Goal: Navigation & Orientation: Find specific page/section

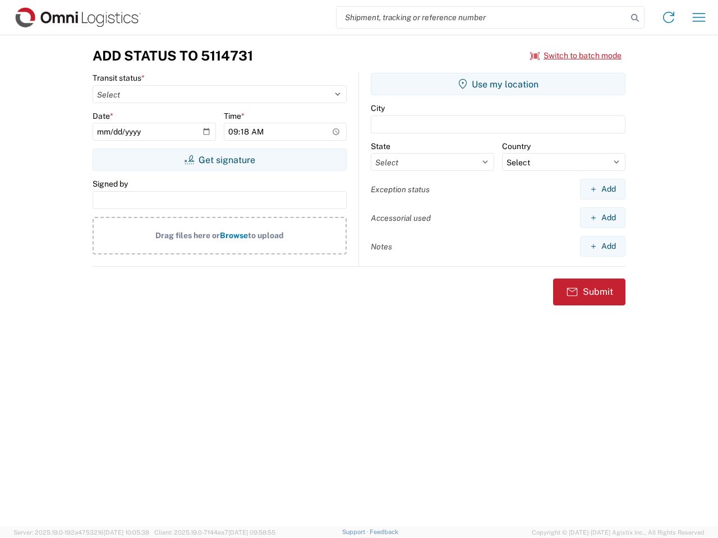
click at [482, 17] on input "search" at bounding box center [482, 17] width 291 height 21
click at [635, 18] on icon at bounding box center [635, 18] width 16 height 16
click at [669, 17] on icon at bounding box center [669, 17] width 18 height 18
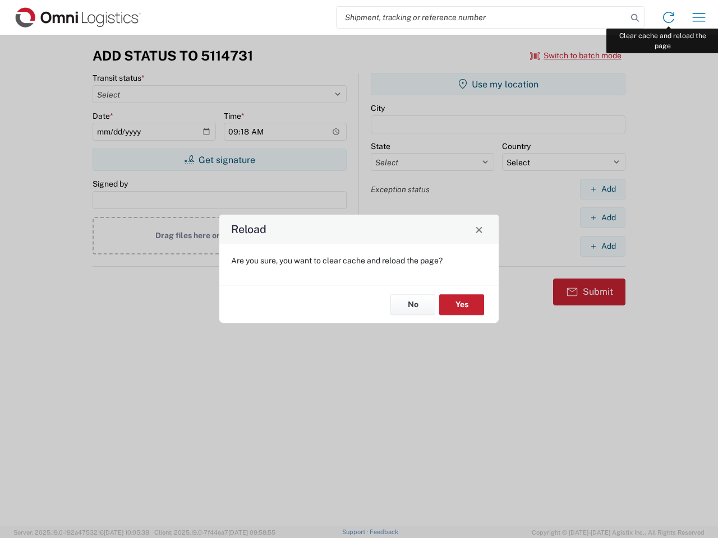
click at [699, 17] on div "Reload Are you sure, you want to clear cache and reload the page? No Yes" at bounding box center [359, 269] width 718 height 538
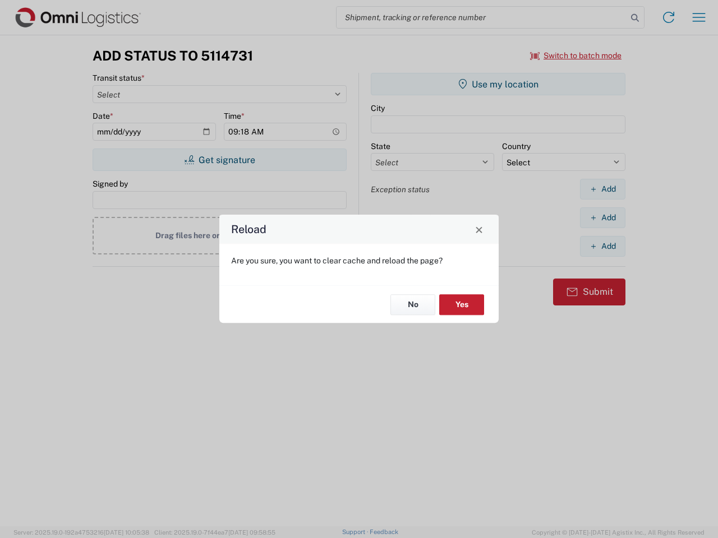
click at [576, 56] on div "Reload Are you sure, you want to clear cache and reload the page? No Yes" at bounding box center [359, 269] width 718 height 538
click at [219, 160] on div "Reload Are you sure, you want to clear cache and reload the page? No Yes" at bounding box center [359, 269] width 718 height 538
click at [498, 84] on div "Reload Are you sure, you want to clear cache and reload the page? No Yes" at bounding box center [359, 269] width 718 height 538
click at [602, 189] on div "Reload Are you sure, you want to clear cache and reload the page? No Yes" at bounding box center [359, 269] width 718 height 538
click at [602, 218] on div "Reload Are you sure, you want to clear cache and reload the page? No Yes" at bounding box center [359, 269] width 718 height 538
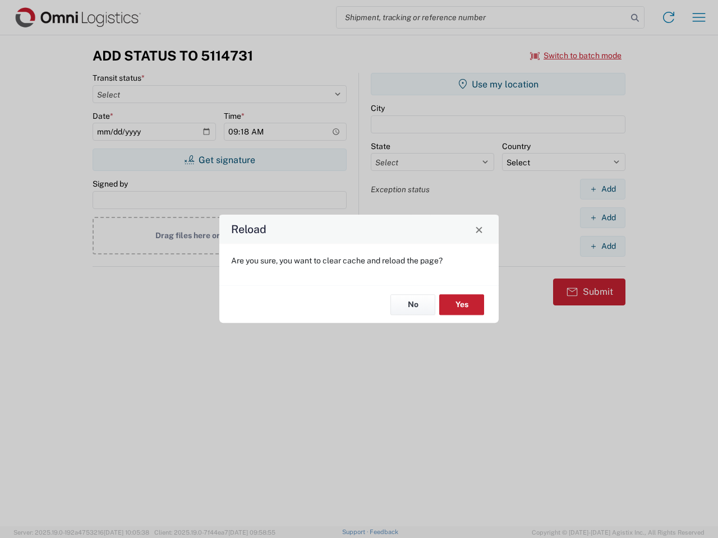
click at [602, 246] on div "Reload Are you sure, you want to clear cache and reload the page? No Yes" at bounding box center [359, 269] width 718 height 538
